Goal: Check status

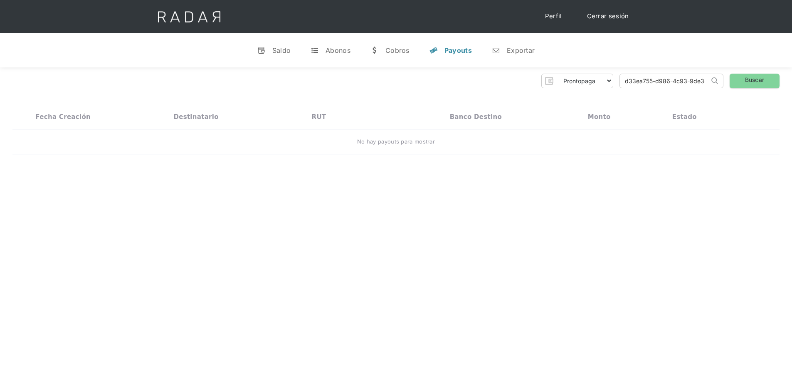
scroll to position [42, 0]
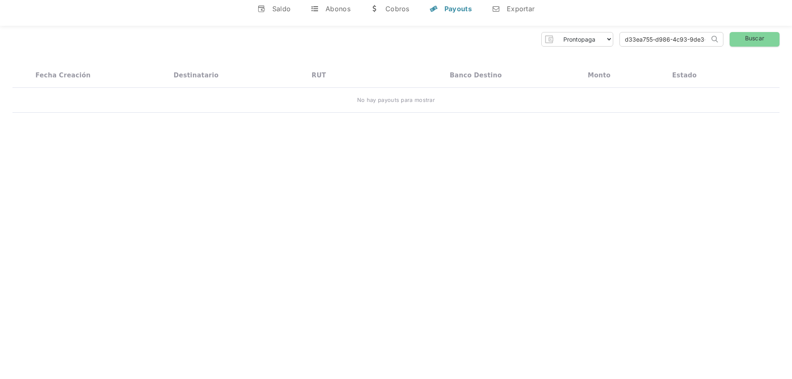
drag, startPoint x: 0, startPoint y: 0, endPoint x: 680, endPoint y: 39, distance: 680.6
click at [680, 39] on input "d33ea755-d986-4c93-9de3-f9ee7e3366bb" at bounding box center [664, 39] width 89 height 14
paste input "f88adbda-4255-48f7-8c4b-581ede3905e7"
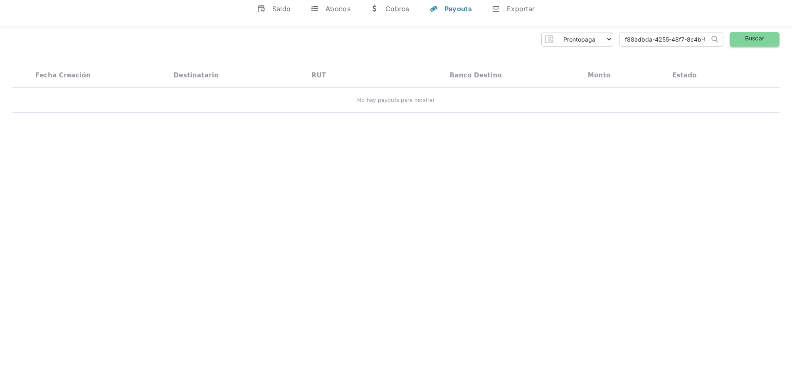
scroll to position [0, 39]
type input "f88adbda-4255-48f7-8c4b-581ede3905e7"
click at [760, 40] on link "Buscar" at bounding box center [754, 39] width 50 height 15
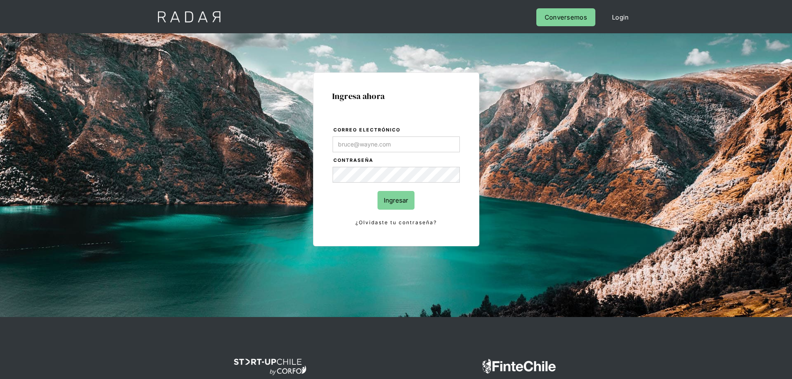
click at [394, 143] on input "Correo electrónico" at bounding box center [395, 144] width 127 height 16
click at [397, 163] on label "Contraseña" at bounding box center [396, 160] width 126 height 8
type input "Evans@prontopaga.com"
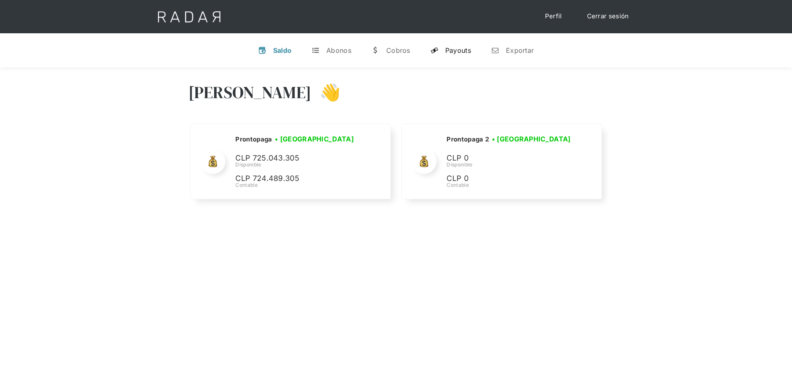
click at [448, 51] on div "Payouts" at bounding box center [458, 50] width 26 height 8
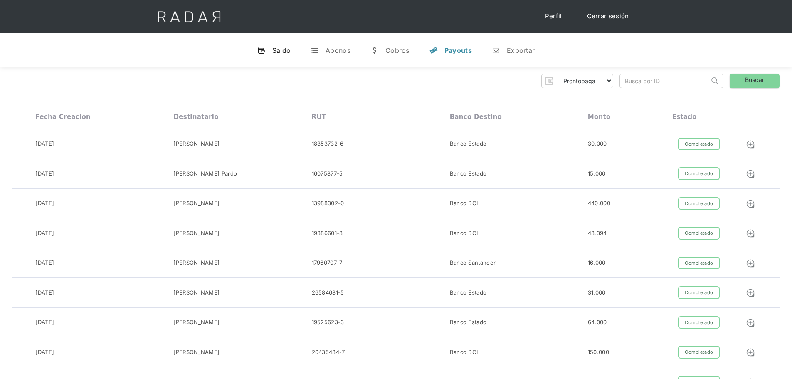
click at [281, 55] on link "v Saldo" at bounding box center [274, 50] width 47 height 22
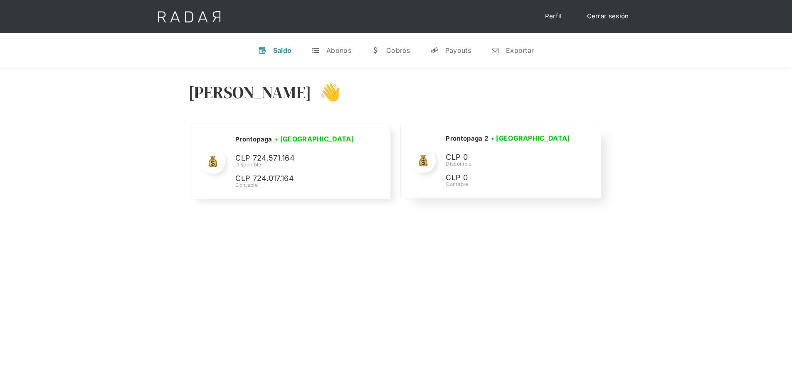
click at [537, 177] on p "CLP 0" at bounding box center [508, 178] width 125 height 12
click at [534, 220] on div "Hola Evans 👋 Cargando tus cuentas... Nombre de la empresa • Conectada • Descone…" at bounding box center [396, 256] width 792 height 379
click at [534, 222] on div "Hola Evans 👋 Cargando tus cuentas... Nombre de la empresa • Conectada • Descone…" at bounding box center [396, 256] width 792 height 379
click at [532, 222] on div "Hola Evans 👋 Cargando tus cuentas... Nombre de la empresa • Conectada • Descone…" at bounding box center [396, 256] width 792 height 379
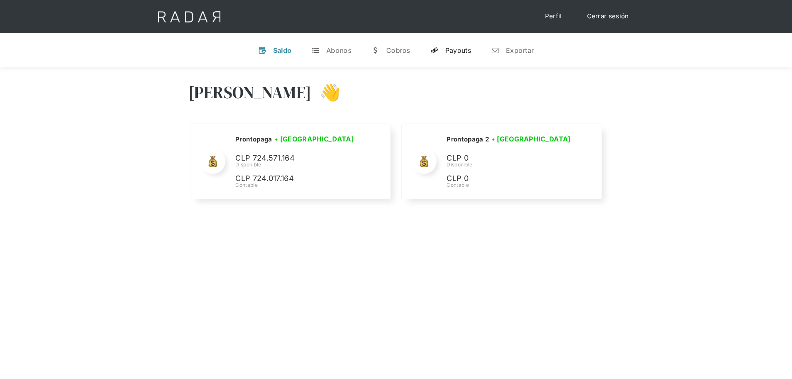
click at [464, 45] on link "y Payouts" at bounding box center [451, 50] width 54 height 22
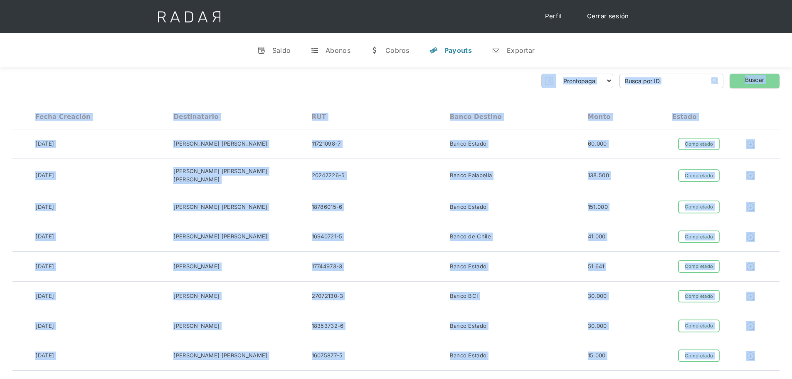
click at [675, 78] on input "search" at bounding box center [664, 81] width 89 height 14
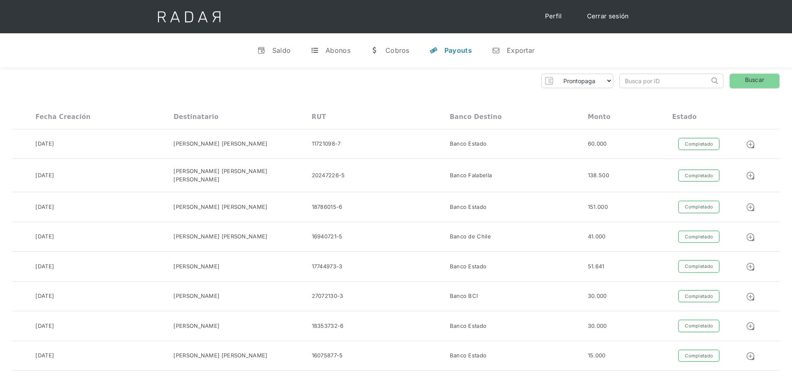
paste input "f88adbda-4255-48f7-8c4b-581ede3905e7"
type input "f88adbda-4255-48f7-8c4b-581ede3905e7"
click at [755, 82] on link "Buscar" at bounding box center [754, 81] width 50 height 15
